Goal: Task Accomplishment & Management: Manage account settings

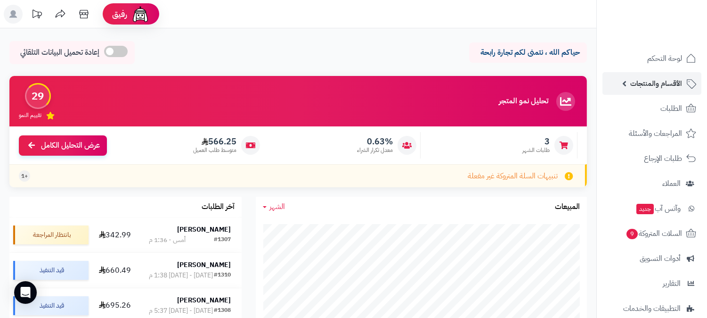
click at [662, 84] on span "الأقسام والمنتجات" at bounding box center [656, 83] width 52 height 13
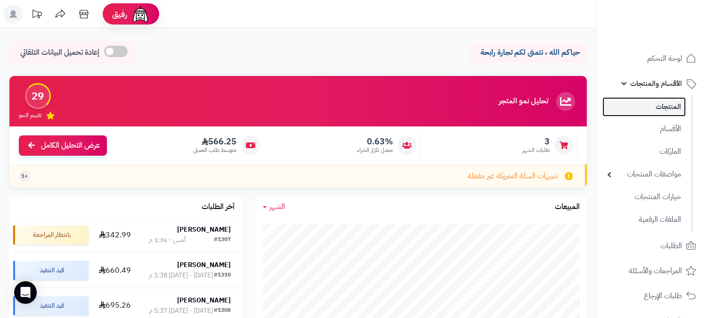
click at [658, 104] on link "المنتجات" at bounding box center [644, 106] width 83 height 19
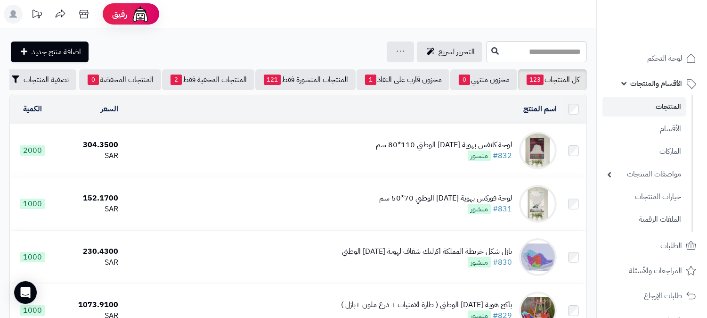
click at [450, 161] on div "لوحة كانفس بهوية اليوم الوطني 110*80 سم #832 منشور" at bounding box center [444, 150] width 136 height 22
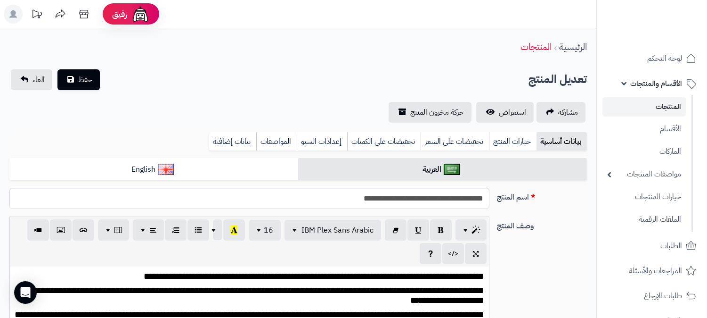
scroll to position [124, 0]
click at [238, 146] on link "بيانات إضافية" at bounding box center [232, 141] width 47 height 19
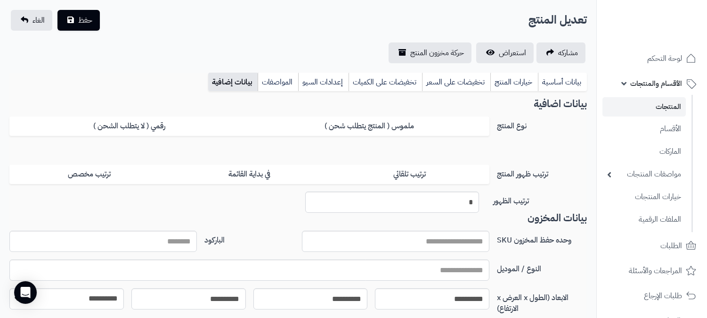
scroll to position [52, 0]
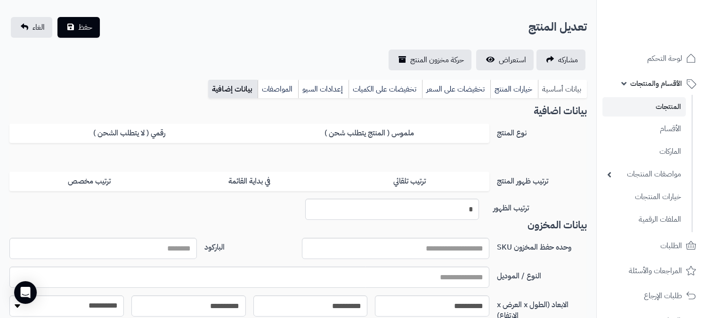
click at [560, 88] on link "بيانات أساسية" at bounding box center [562, 89] width 49 height 19
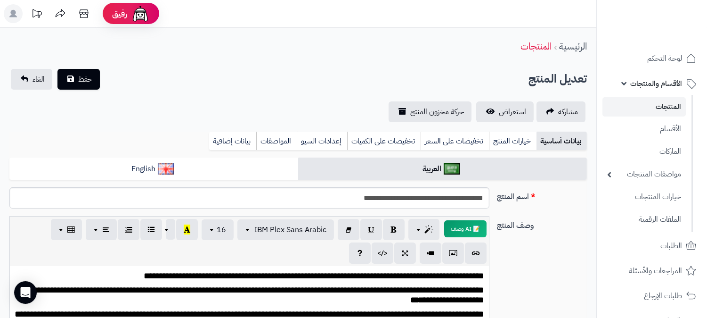
scroll to position [0, 0]
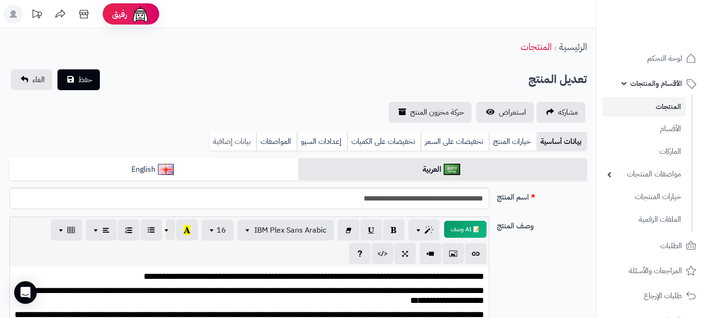
click at [220, 143] on link "بيانات إضافية" at bounding box center [232, 141] width 47 height 19
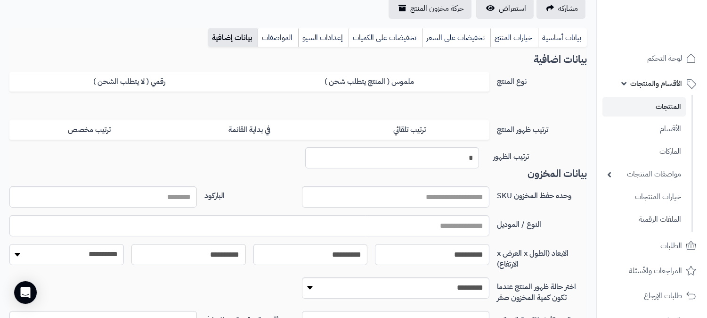
scroll to position [105, 0]
